Goal: Task Accomplishment & Management: Manage account settings

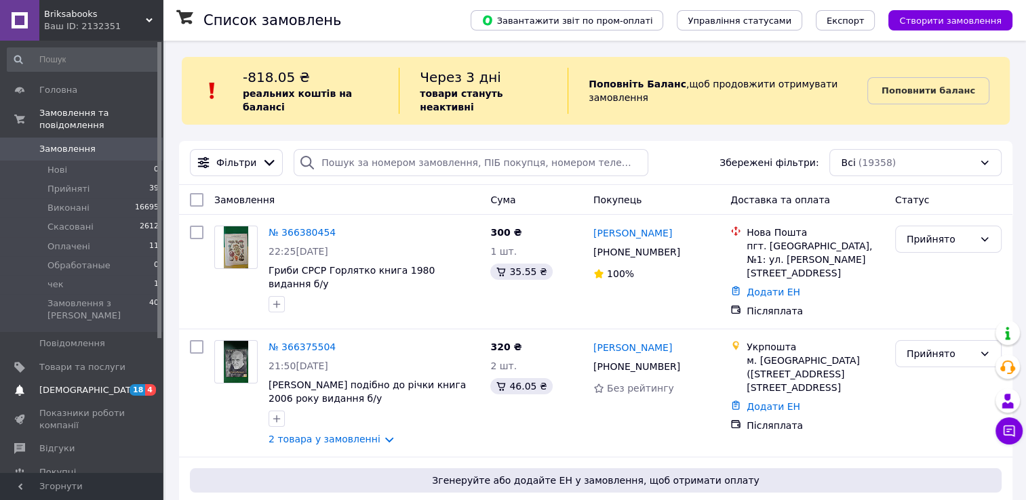
click at [76, 384] on span "[DEMOGRAPHIC_DATA]" at bounding box center [89, 390] width 100 height 12
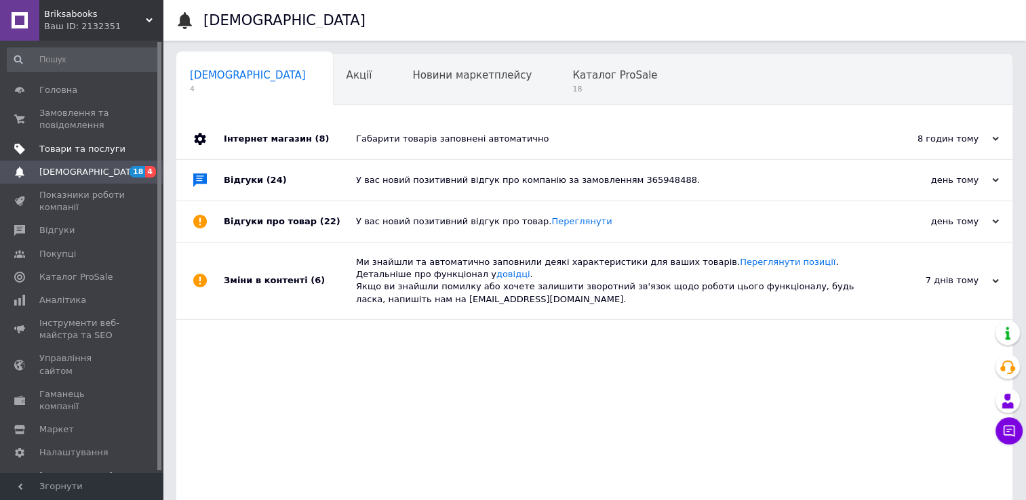
click at [83, 144] on span "Товари та послуги" at bounding box center [82, 149] width 86 height 12
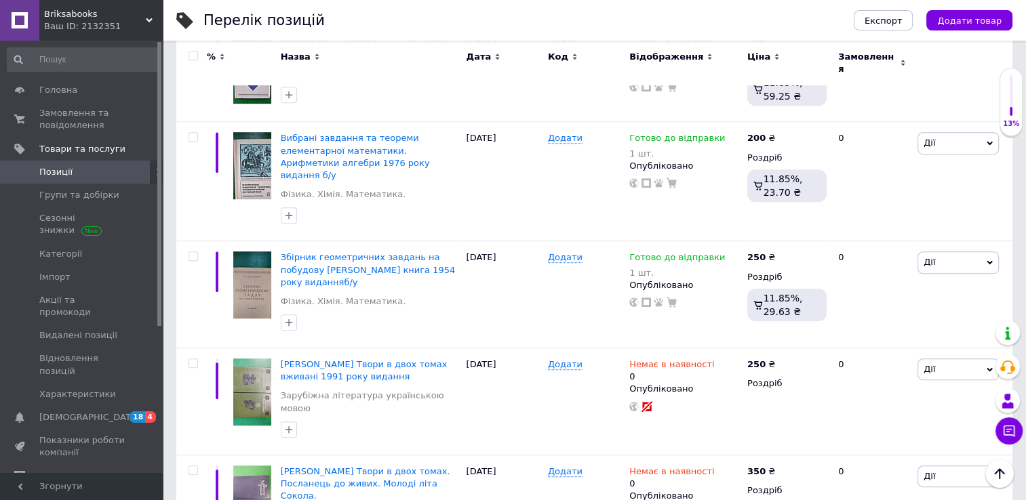
scroll to position [1312, 0]
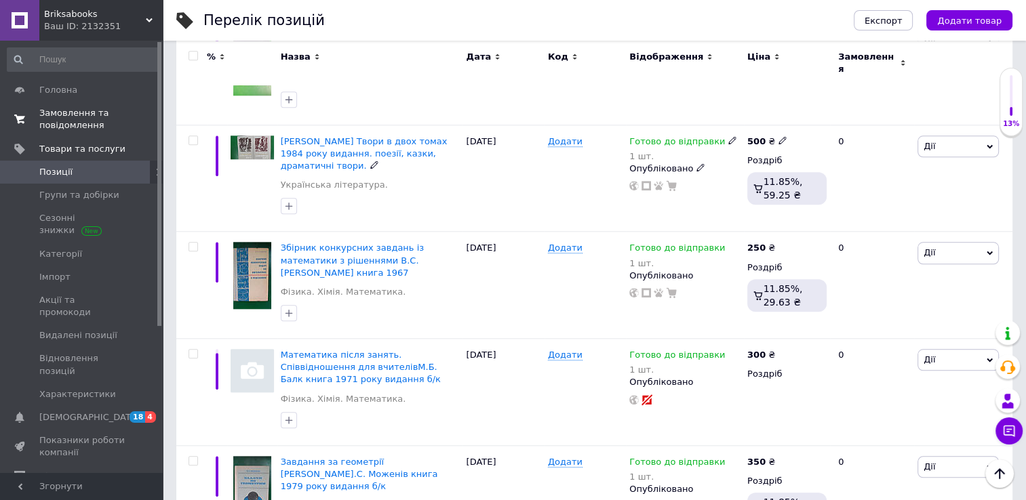
click at [108, 117] on span "Замовлення та повідомлення" at bounding box center [82, 119] width 86 height 24
